Goal: Entertainment & Leisure: Browse casually

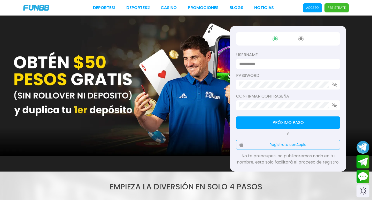
type input "*********"
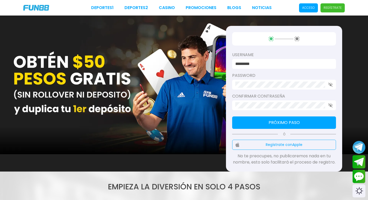
click at [306, 9] on p "Acceso" at bounding box center [308, 7] width 13 height 5
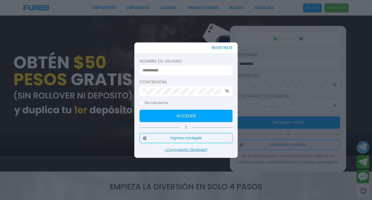
type input "*********"
click at [188, 115] on button "Acceder" at bounding box center [185, 116] width 93 height 12
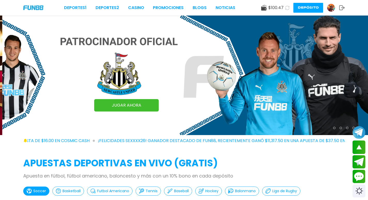
drag, startPoint x: 130, startPoint y: 6, endPoint x: 237, endPoint y: 49, distance: 115.5
click at [130, 6] on link "CASINO" at bounding box center [136, 8] width 16 height 6
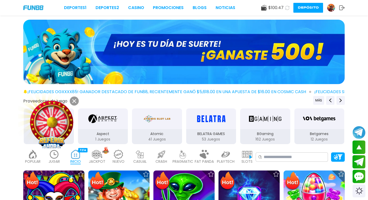
scroll to position [103, 0]
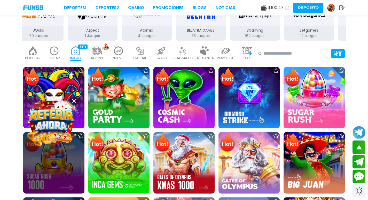
click at [74, 100] on icon at bounding box center [74, 101] width 4 height 4
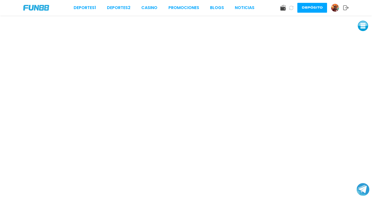
click at [151, 9] on link "CASINO" at bounding box center [149, 8] width 16 height 6
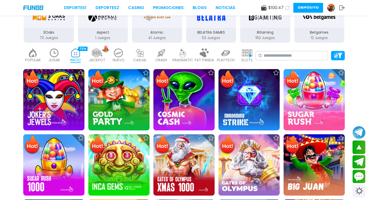
scroll to position [77, 0]
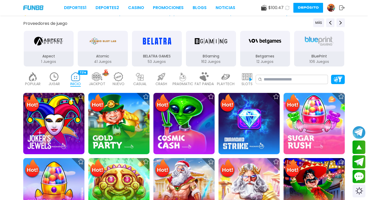
click at [121, 75] on img at bounding box center [118, 76] width 10 height 9
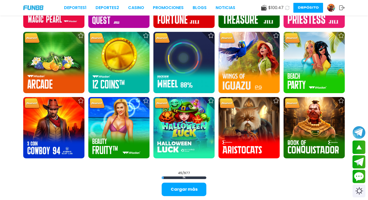
scroll to position [697, 0]
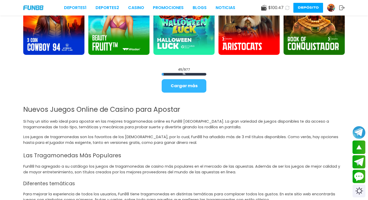
click at [204, 86] on button "Cargar más" at bounding box center [184, 85] width 45 height 13
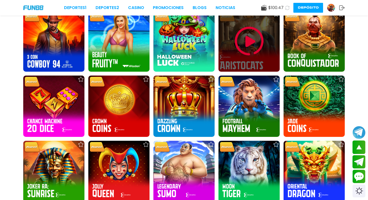
scroll to position [672, 0]
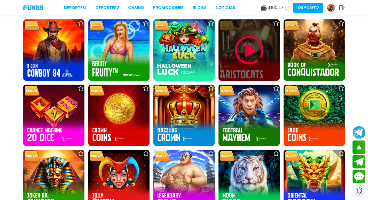
click at [249, 48] on img at bounding box center [249, 50] width 31 height 31
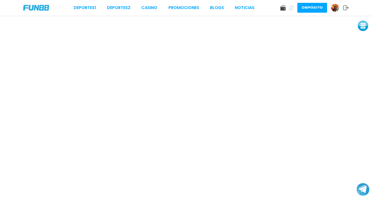
click at [362, 26] on button at bounding box center [363, 26] width 10 height 10
click at [361, 37] on button at bounding box center [363, 37] width 10 height 10
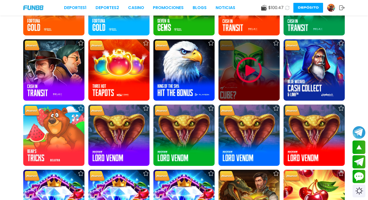
scroll to position [1111, 0]
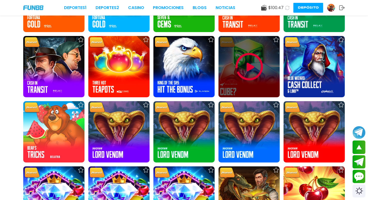
click at [250, 66] on img at bounding box center [249, 66] width 31 height 31
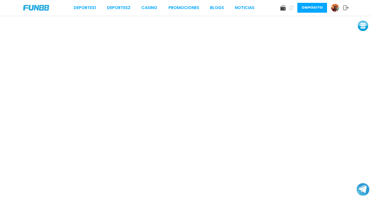
click at [365, 26] on button at bounding box center [363, 26] width 10 height 10
click at [361, 35] on button at bounding box center [363, 37] width 10 height 10
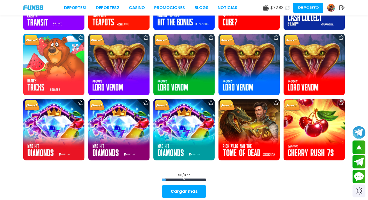
scroll to position [1188, 0]
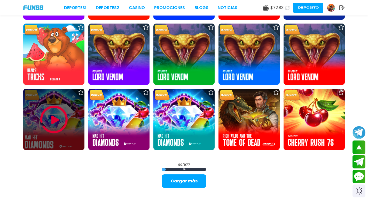
click at [50, 122] on img at bounding box center [53, 119] width 31 height 31
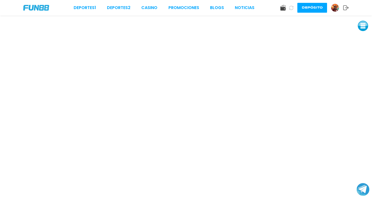
click at [362, 25] on button at bounding box center [363, 26] width 10 height 10
click at [362, 37] on button at bounding box center [363, 37] width 10 height 10
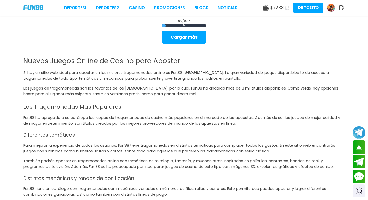
scroll to position [1240, 0]
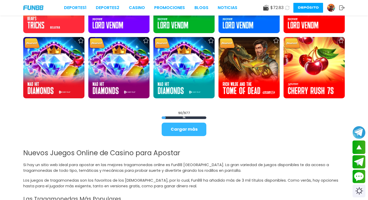
click at [194, 128] on button "Cargar más" at bounding box center [184, 128] width 45 height 13
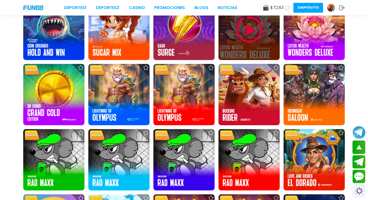
scroll to position [1292, 0]
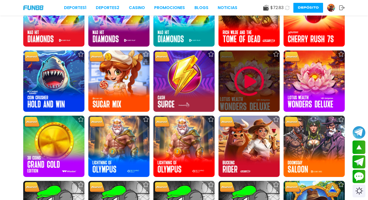
click at [250, 83] on img at bounding box center [249, 81] width 31 height 31
click at [248, 80] on img at bounding box center [249, 81] width 31 height 31
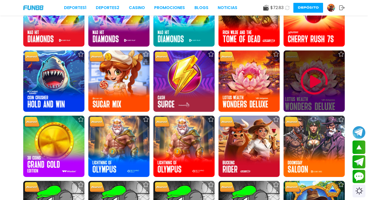
click at [311, 83] on img at bounding box center [314, 81] width 31 height 31
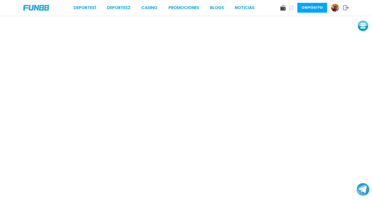
click at [365, 25] on button at bounding box center [363, 26] width 10 height 10
click at [361, 27] on button at bounding box center [363, 26] width 10 height 10
click at [367, 27] on button at bounding box center [363, 26] width 10 height 10
click at [362, 37] on button at bounding box center [363, 37] width 10 height 10
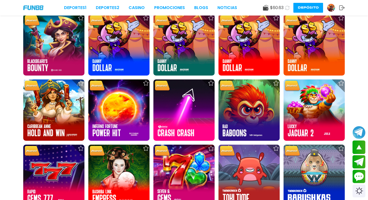
scroll to position [1705, 0]
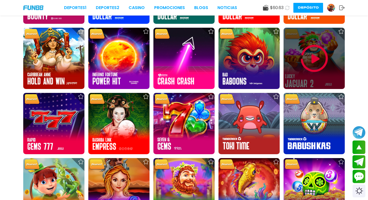
click at [317, 57] on img at bounding box center [314, 58] width 31 height 31
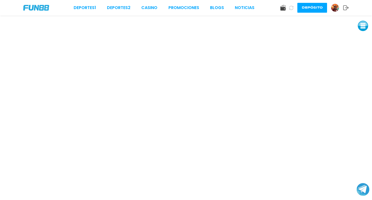
click at [361, 28] on button at bounding box center [363, 26] width 10 height 10
click at [360, 35] on button at bounding box center [363, 37] width 10 height 10
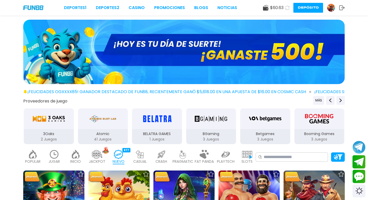
scroll to position [52, 0]
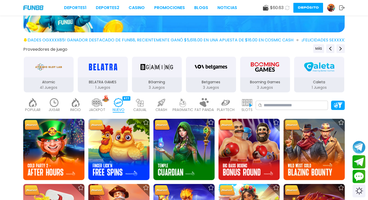
click at [77, 106] on img at bounding box center [76, 102] width 10 height 9
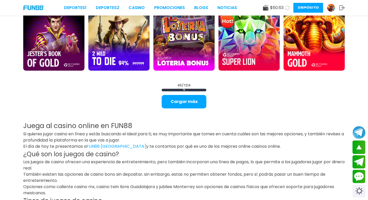
scroll to position [646, 0]
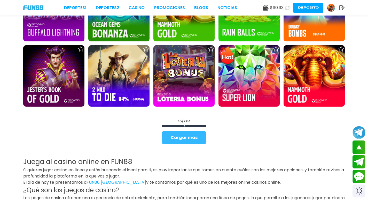
click at [191, 136] on button "Cargar más" at bounding box center [184, 137] width 45 height 13
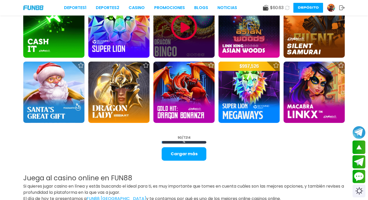
scroll to position [1240, 0]
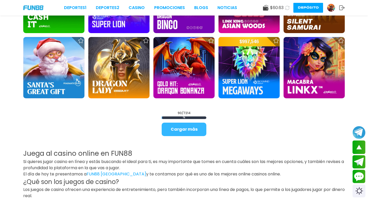
click at [201, 128] on button "Cargar más" at bounding box center [184, 128] width 45 height 13
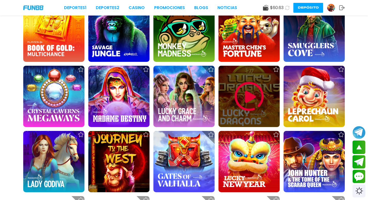
scroll to position [1679, 0]
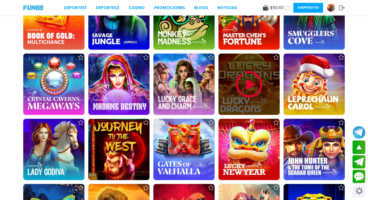
click at [249, 83] on img at bounding box center [249, 84] width 31 height 31
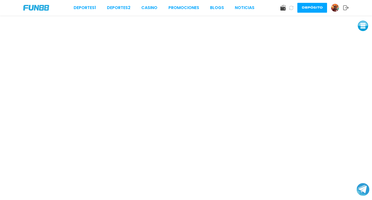
click at [361, 27] on button at bounding box center [363, 26] width 10 height 10
click at [364, 39] on button at bounding box center [363, 37] width 10 height 10
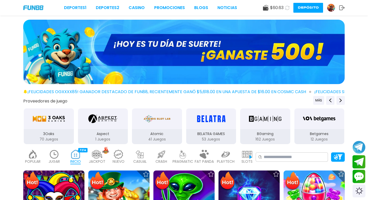
click at [54, 156] on img at bounding box center [54, 154] width 10 height 9
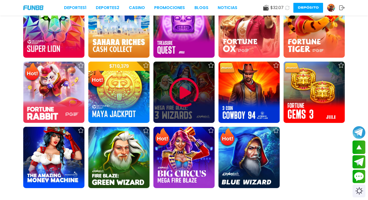
scroll to position [542, 0]
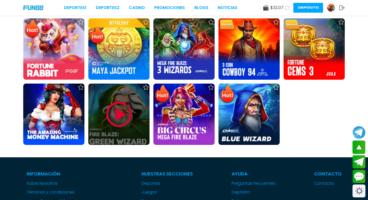
click at [121, 114] on img at bounding box center [119, 114] width 31 height 31
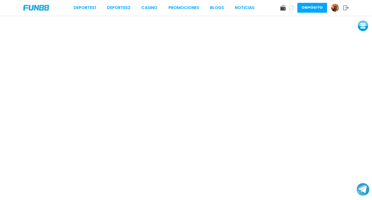
click at [362, 26] on button at bounding box center [363, 26] width 10 height 10
click at [360, 37] on button at bounding box center [363, 37] width 10 height 10
click at [365, 39] on button at bounding box center [363, 37] width 10 height 10
click at [364, 35] on button at bounding box center [363, 37] width 10 height 10
click at [361, 39] on button at bounding box center [363, 37] width 10 height 10
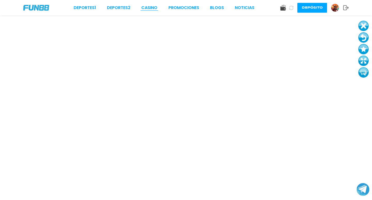
click at [149, 8] on link "CASINO" at bounding box center [149, 8] width 16 height 6
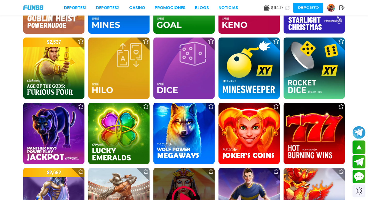
scroll to position [1421, 0]
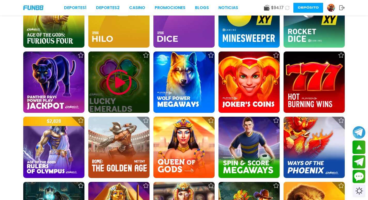
click at [123, 81] on img at bounding box center [119, 82] width 31 height 31
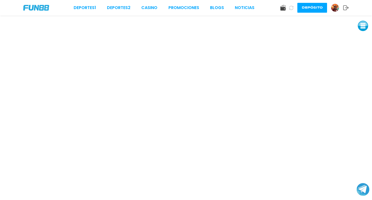
click at [365, 29] on button at bounding box center [363, 26] width 10 height 10
click at [363, 41] on button at bounding box center [363, 37] width 10 height 10
click at [362, 35] on button at bounding box center [363, 37] width 10 height 10
click at [152, 11] on div "Deportes 1 Deportes 2 CASINO Promociones BLOGS NOTICIAS Depósito" at bounding box center [186, 7] width 372 height 15
click at [155, 7] on link "CASINO" at bounding box center [149, 8] width 16 height 6
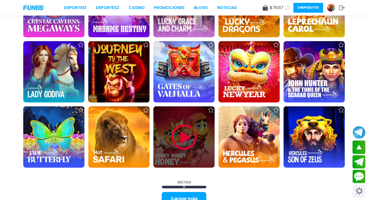
scroll to position [1834, 0]
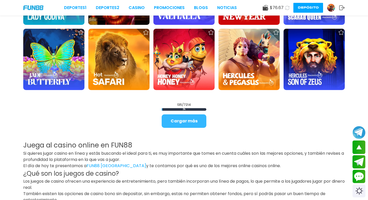
click at [194, 123] on button "Cargar más" at bounding box center [184, 120] width 45 height 13
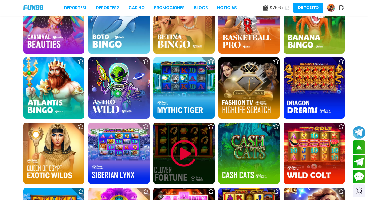
scroll to position [2196, 0]
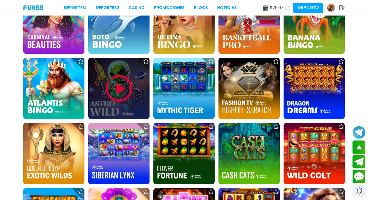
click at [115, 85] on img at bounding box center [119, 88] width 31 height 31
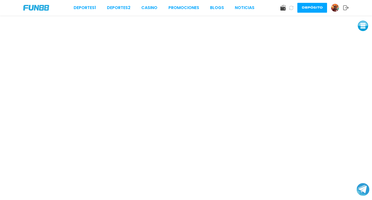
click at [364, 26] on button at bounding box center [363, 26] width 10 height 10
click at [362, 39] on button at bounding box center [363, 37] width 10 height 10
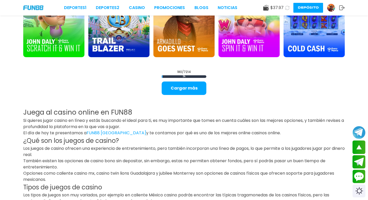
scroll to position [2480, 0]
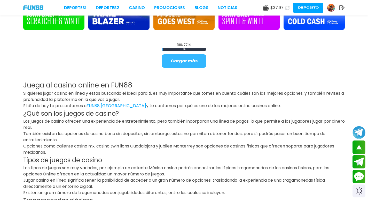
click at [199, 67] on button "Cargar más" at bounding box center [184, 60] width 45 height 13
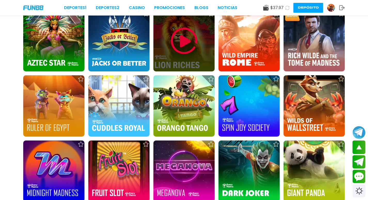
scroll to position [2712, 0]
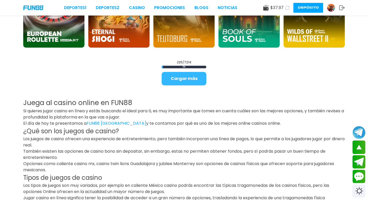
click at [188, 77] on button "Cargar más" at bounding box center [184, 78] width 45 height 13
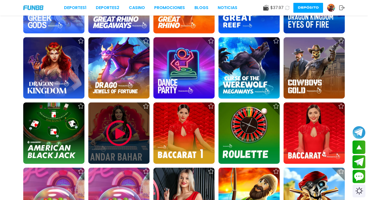
scroll to position [41, 0]
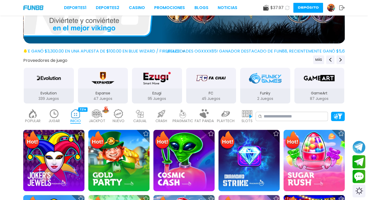
click at [97, 116] on img at bounding box center [97, 113] width 10 height 9
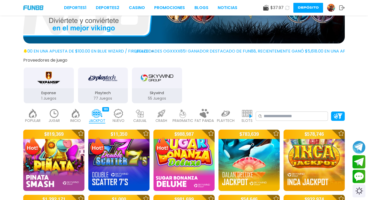
click at [245, 113] on img at bounding box center [247, 113] width 10 height 9
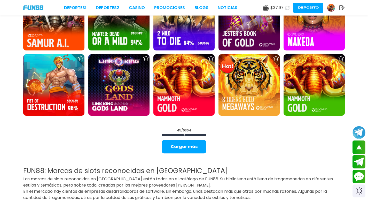
scroll to position [686, 0]
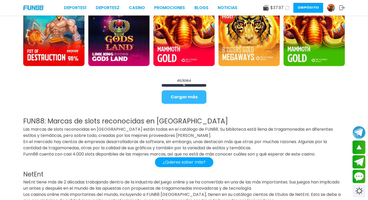
click at [189, 96] on button "Cargar más" at bounding box center [184, 96] width 45 height 13
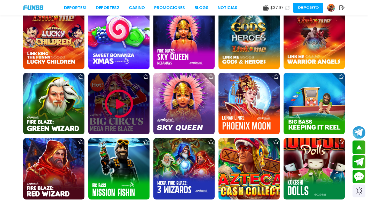
scroll to position [1126, 0]
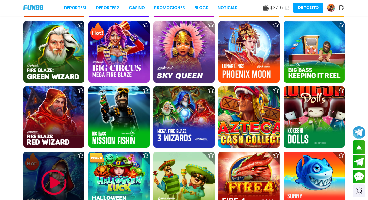
click at [57, 177] on img at bounding box center [53, 182] width 31 height 31
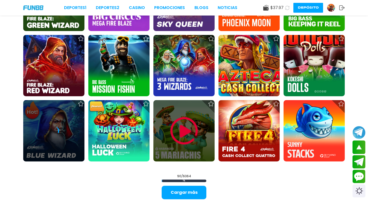
scroll to position [1177, 0]
